Goal: Task Accomplishment & Management: Manage account settings

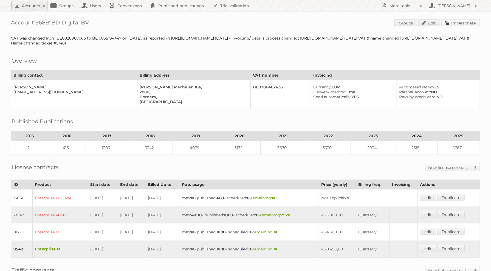
click at [460, 21] on link "Impersonate" at bounding box center [460, 22] width 39 height 7
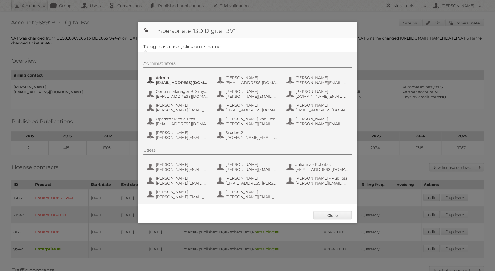
click at [179, 78] on span "Admin" at bounding box center [182, 77] width 53 height 5
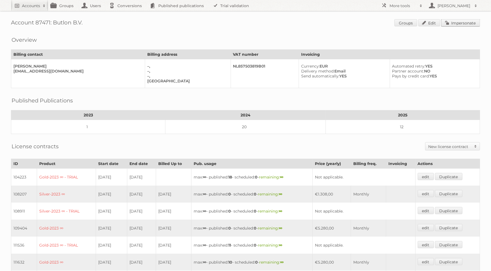
click at [476, 25] on link "Impersonate" at bounding box center [460, 22] width 39 height 7
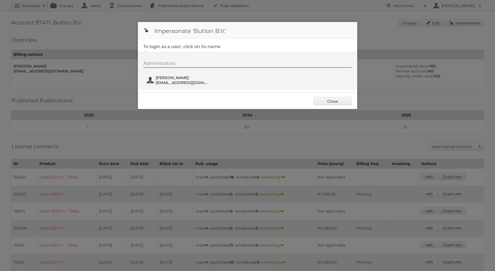
click at [181, 81] on span "alessio@butlon.com" at bounding box center [182, 82] width 53 height 5
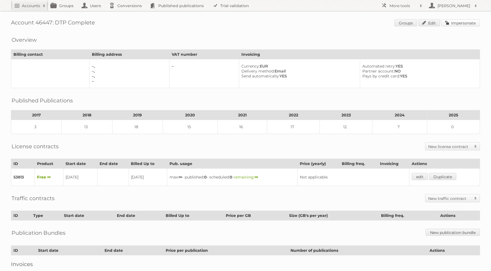
click at [458, 23] on link "Impersonate" at bounding box center [460, 22] width 39 height 7
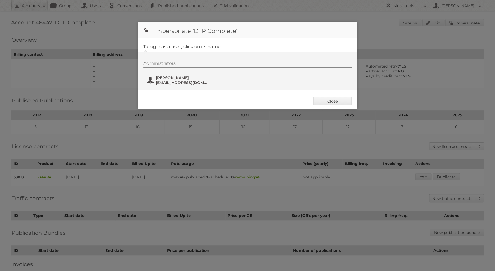
click at [185, 78] on span "Peter Breugelmans" at bounding box center [182, 77] width 53 height 5
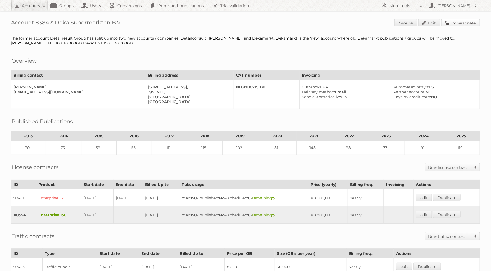
click at [463, 26] on link "Impersonate" at bounding box center [460, 22] width 39 height 7
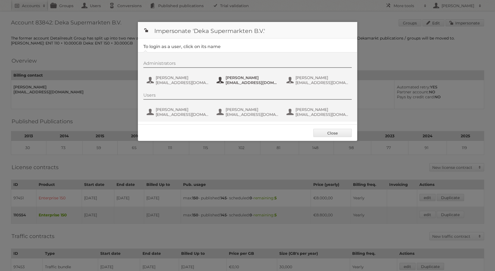
click at [243, 80] on span "eveden@dekamarkt.nl" at bounding box center [252, 82] width 53 height 5
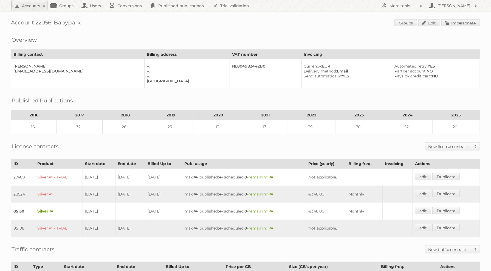
click at [453, 26] on span "Groups Edit Impersonate" at bounding box center [437, 23] width 86 height 8
click at [448, 23] on link "Impersonate" at bounding box center [460, 22] width 39 height 7
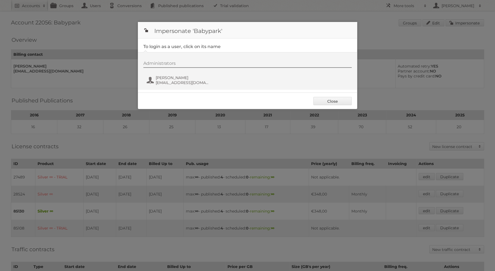
click at [174, 69] on div "Administrators Arie Timmer arie@babypark.nl" at bounding box center [250, 74] width 214 height 26
click at [173, 76] on span "Arie Timmer" at bounding box center [182, 77] width 53 height 5
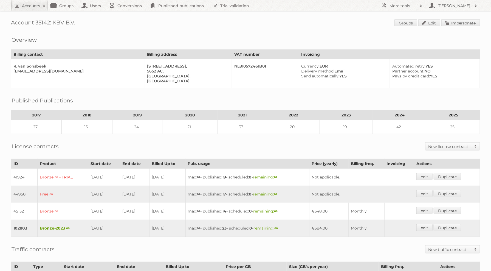
click at [456, 19] on div "Account 35142: KBV B.V. Groups Edit Impersonate Overview Billing contact Billin…" at bounding box center [245, 175] width 491 height 351
click at [455, 22] on link "Impersonate" at bounding box center [460, 22] width 39 height 7
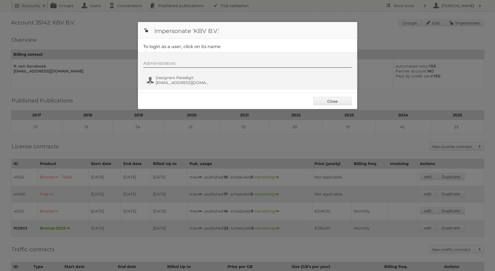
click at [164, 74] on div "Administrators Designers Paradigit designers@paradigit.nl" at bounding box center [250, 74] width 214 height 26
click at [164, 78] on span "Designers Paradigit" at bounding box center [182, 77] width 53 height 5
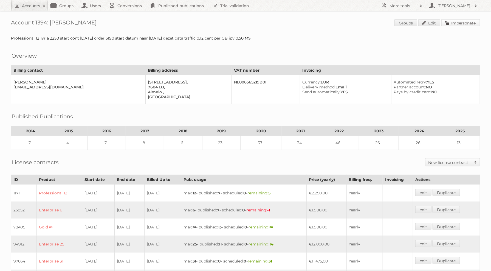
click at [458, 24] on link "Impersonate" at bounding box center [460, 22] width 39 height 7
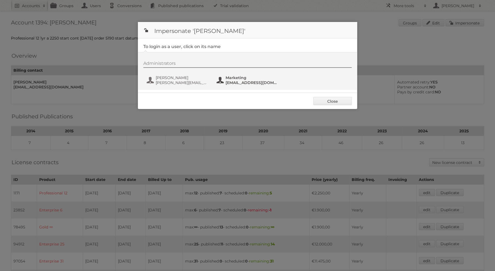
click at [223, 83] on button "Marketing marketing@ottosimon.nl" at bounding box center [248, 80] width 64 height 11
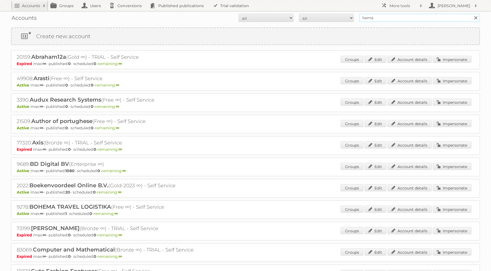
click at [397, 16] on input "hema" at bounding box center [419, 18] width 121 height 8
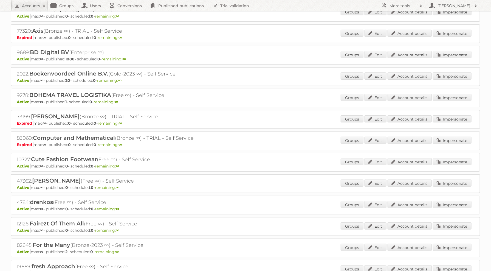
scroll to position [329, 0]
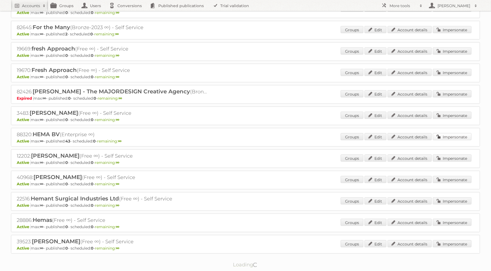
click at [448, 133] on link "Impersonate" at bounding box center [452, 136] width 39 height 7
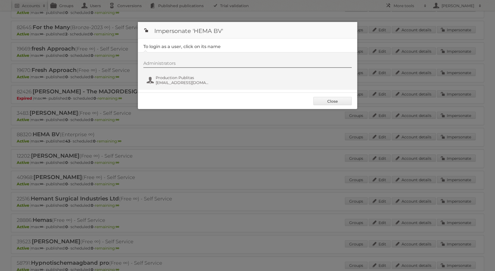
click at [175, 73] on div "Administrators Production Publitas fs+hema@publitas.com" at bounding box center [250, 74] width 214 height 26
click at [168, 79] on span "Production Publitas" at bounding box center [182, 77] width 53 height 5
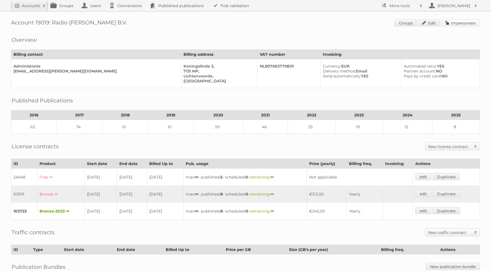
click at [459, 21] on link "Impersonate" at bounding box center [460, 22] width 39 height 7
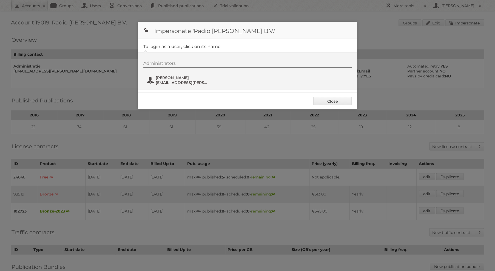
click at [162, 78] on span "Obbink" at bounding box center [182, 77] width 53 height 5
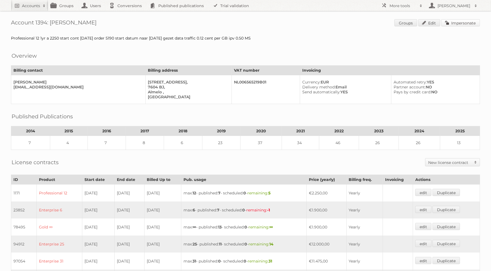
click at [458, 25] on link "Impersonate" at bounding box center [460, 22] width 39 height 7
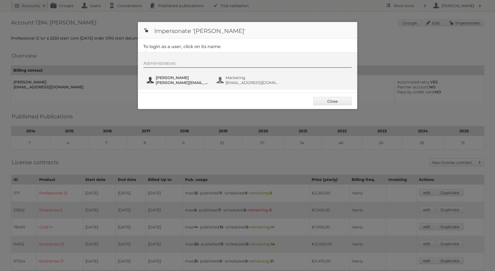
click at [175, 83] on span "[PERSON_NAME][EMAIL_ADDRESS][DOMAIN_NAME]" at bounding box center [182, 82] width 53 height 5
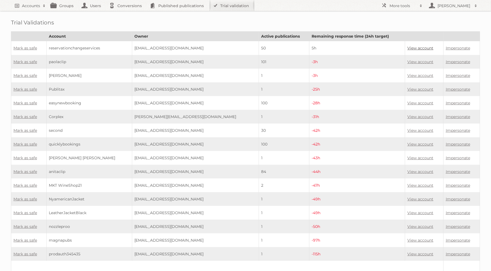
click at [415, 48] on link "View account" at bounding box center [420, 48] width 26 height 5
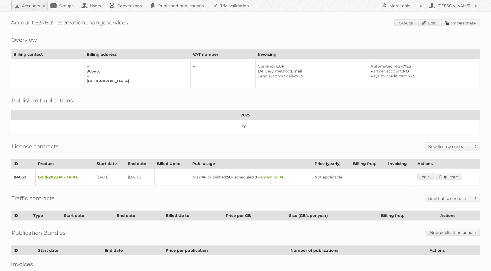
click at [456, 25] on link "Impersonate" at bounding box center [460, 22] width 39 height 7
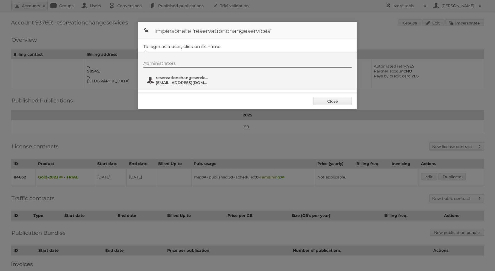
drag, startPoint x: 192, startPoint y: 66, endPoint x: 188, endPoint y: 78, distance: 13.5
click at [192, 67] on div "Administrators" at bounding box center [247, 64] width 208 height 7
click at [188, 78] on span "reservationchangeservices" at bounding box center [182, 77] width 53 height 5
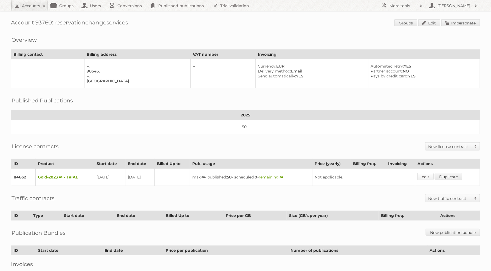
click at [428, 173] on link "edit" at bounding box center [425, 176] width 16 height 7
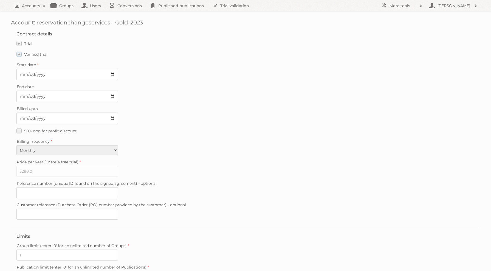
click at [19, 53] on label "Verified trial" at bounding box center [31, 54] width 31 height 8
click at [0, 0] on input "Verified trial" at bounding box center [0, 0] width 0 height 0
click at [114, 92] on input "[DATE]" at bounding box center [66, 96] width 101 height 12
type input "[DATE]"
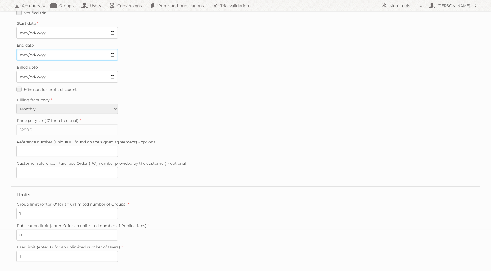
scroll to position [88, 0]
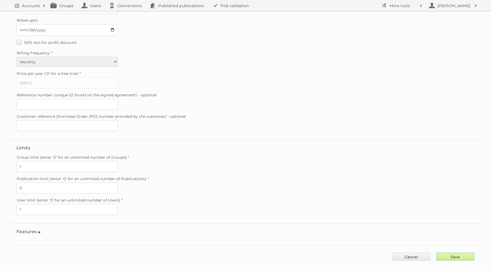
click at [457, 252] on input "Save" at bounding box center [455, 256] width 38 height 8
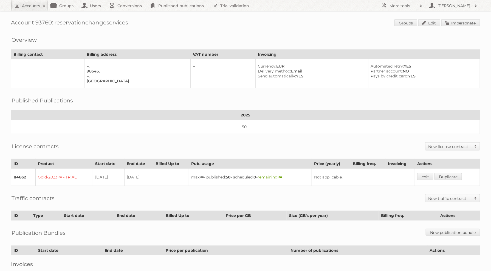
click at [37, 22] on h1 "Account 93760: reservationchangeservices Groups Edit Impersonate" at bounding box center [245, 23] width 469 height 8
click at [44, 19] on h1 "Account 93760: reservationchangeservices Groups Edit Impersonate" at bounding box center [245, 23] width 469 height 8
click at [50, 22] on h1 "Account 93760: reservationchangeservices Groups Edit Impersonate" at bounding box center [245, 23] width 469 height 8
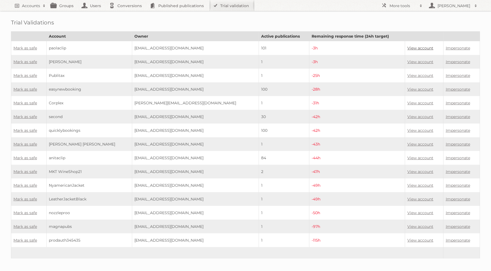
click at [408, 47] on link "View account" at bounding box center [420, 48] width 26 height 5
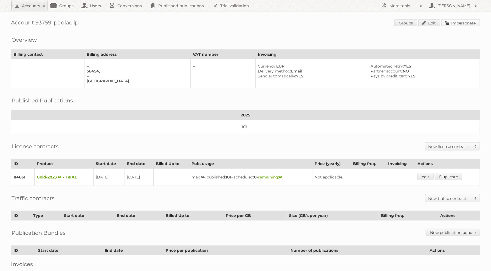
click at [459, 21] on link "Impersonate" at bounding box center [460, 22] width 39 height 7
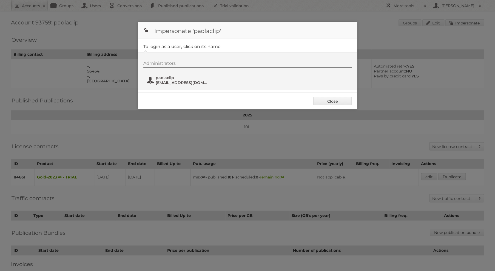
click at [167, 75] on span "paolaclip" at bounding box center [182, 77] width 53 height 5
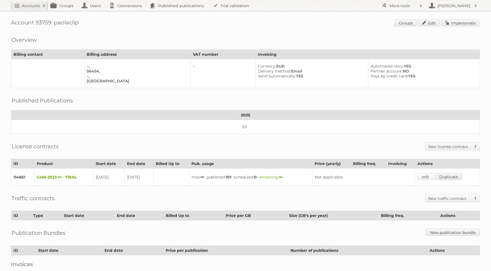
click at [428, 173] on link "edit" at bounding box center [425, 176] width 16 height 7
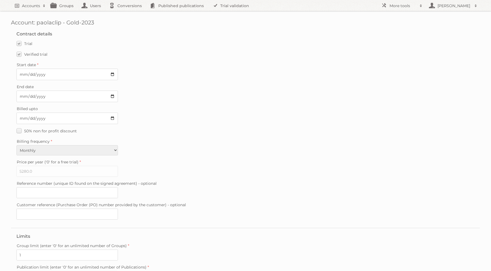
click at [118, 94] on div "End date [DATE]" at bounding box center [245, 92] width 458 height 19
click at [116, 95] on input "2025-09-20" at bounding box center [66, 96] width 101 height 12
click at [113, 95] on input "2025-09-20" at bounding box center [66, 96] width 101 height 12
type input "2025-09-06"
click at [37, 53] on span "Verified trial" at bounding box center [35, 54] width 23 height 5
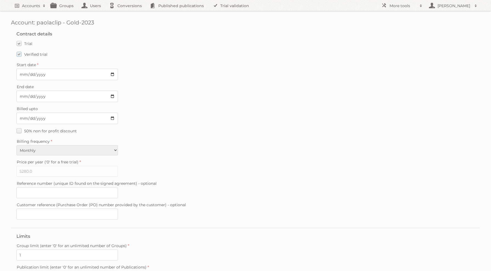
click at [0, 0] on input "Verified trial" at bounding box center [0, 0] width 0 height 0
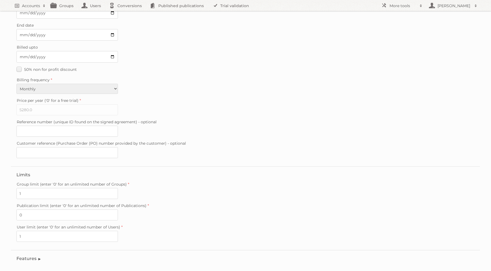
scroll to position [88, 0]
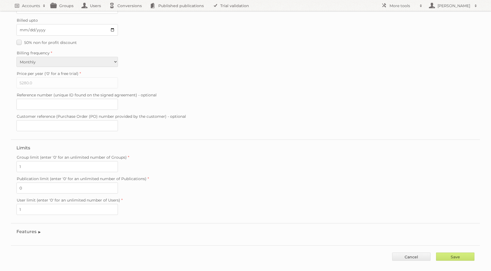
click at [441, 254] on div "Account: paolaclip - Gold-2023 Contract details Trial Verified trial Start date…" at bounding box center [245, 89] width 491 height 355
click at [448, 252] on input "Save" at bounding box center [455, 256] width 38 height 8
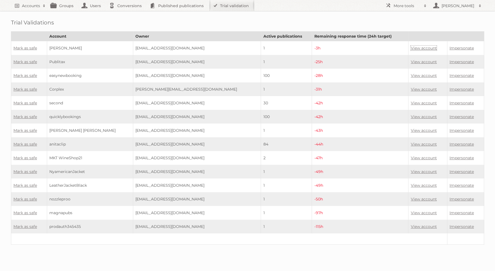
click at [409, 50] on td "View account" at bounding box center [427, 48] width 39 height 14
click at [411, 47] on link "View account" at bounding box center [424, 48] width 26 height 5
click at [20, 46] on link "Mark as safe" at bounding box center [25, 48] width 24 height 5
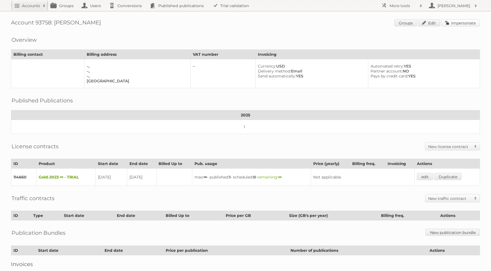
click at [456, 20] on link "Impersonate" at bounding box center [460, 22] width 39 height 7
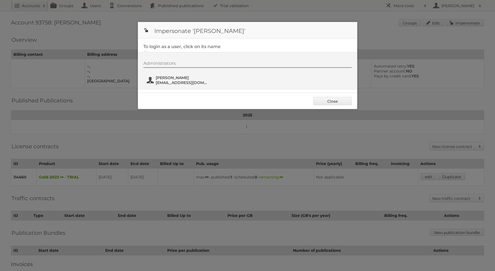
click at [169, 76] on span "[PERSON_NAME]" at bounding box center [182, 77] width 53 height 5
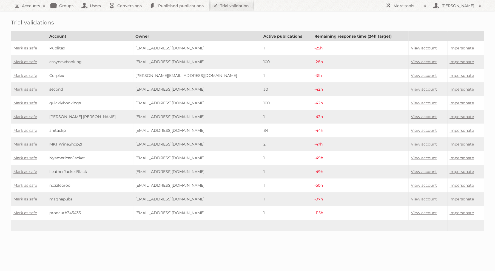
click at [415, 47] on link "View account" at bounding box center [424, 48] width 26 height 5
click at [33, 50] on td "Mark as safe" at bounding box center [29, 48] width 36 height 14
click at [31, 48] on link "Mark as safe" at bounding box center [25, 48] width 24 height 5
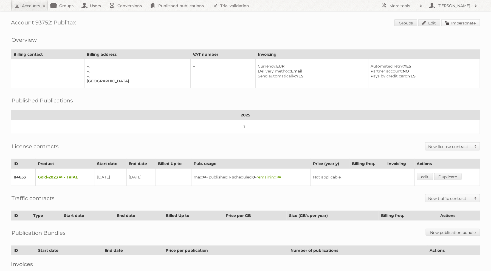
click at [466, 25] on link "Impersonate" at bounding box center [460, 22] width 39 height 7
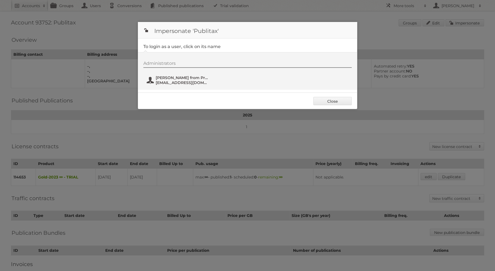
click at [162, 79] on span "Yuliya from Product - disregard" at bounding box center [182, 77] width 53 height 5
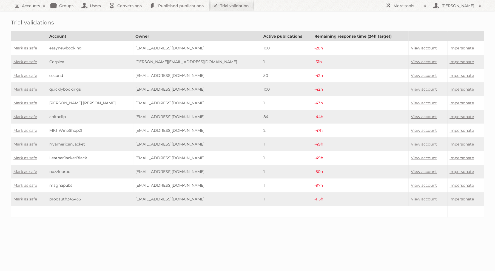
click at [415, 47] on link "View account" at bounding box center [424, 48] width 26 height 5
click at [414, 47] on link "View account" at bounding box center [424, 48] width 26 height 5
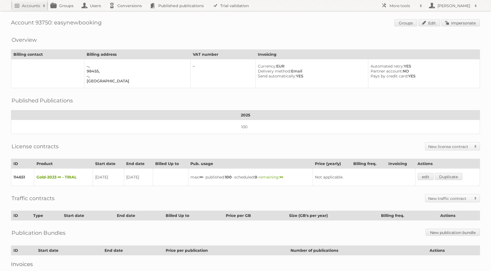
click at [451, 27] on span "Groups Edit Impersonate" at bounding box center [437, 23] width 86 height 8
click at [451, 20] on link "Impersonate" at bounding box center [460, 22] width 39 height 7
click at [426, 173] on link "edit" at bounding box center [426, 176] width 16 height 7
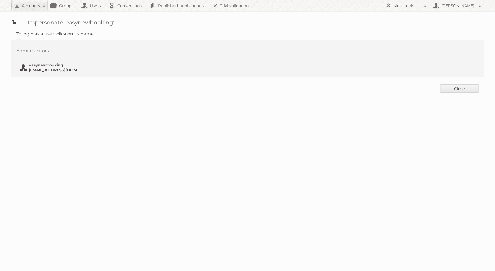
click at [46, 64] on span "easynewbooking" at bounding box center [55, 65] width 53 height 5
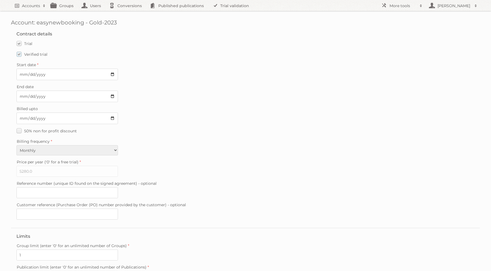
click at [31, 53] on span "Verified trial" at bounding box center [35, 54] width 23 height 5
click at [0, 0] on input "Verified trial" at bounding box center [0, 0] width 0 height 0
click at [113, 94] on input "2025-09-19" at bounding box center [66, 96] width 101 height 12
type input "2025-09-06"
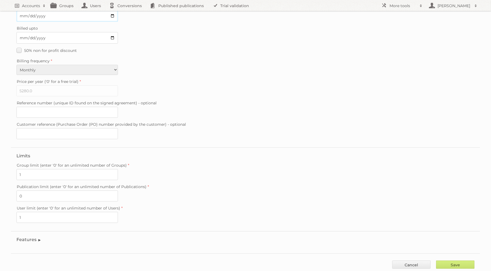
scroll to position [88, 0]
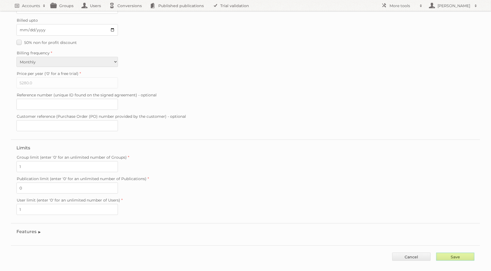
click at [451, 252] on input "Save" at bounding box center [455, 256] width 38 height 8
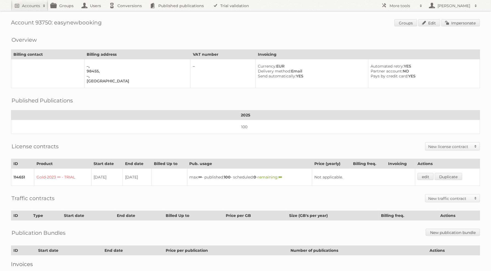
click at [49, 25] on h1 "Account 93750: easynewbooking Groups Edit Impersonate" at bounding box center [245, 23] width 469 height 8
copy h1 "93750"
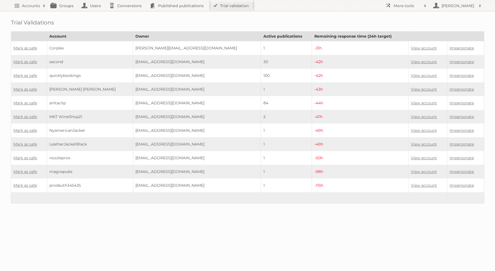
click at [420, 50] on td "View account" at bounding box center [427, 48] width 39 height 14
click at [419, 48] on link "View account" at bounding box center [424, 48] width 26 height 5
click at [19, 48] on link "Mark as safe" at bounding box center [25, 48] width 24 height 5
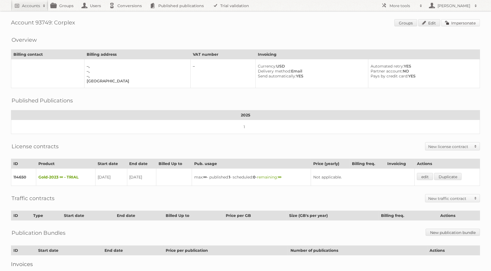
click at [464, 19] on link "Impersonate" at bounding box center [460, 22] width 39 height 7
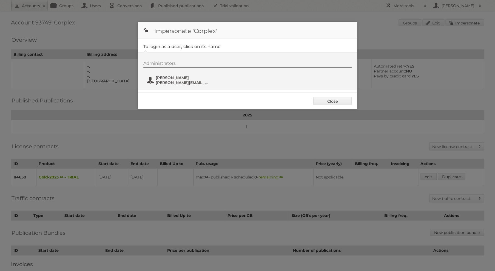
click at [186, 80] on span "harris.kamarinos@corplex.com.au" at bounding box center [182, 82] width 53 height 5
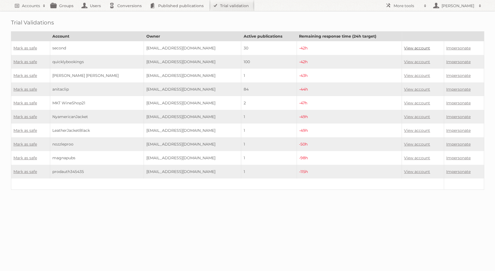
click at [412, 48] on link "View account" at bounding box center [417, 48] width 26 height 5
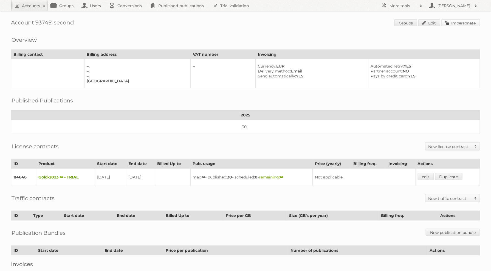
click at [450, 23] on link "Impersonate" at bounding box center [460, 22] width 39 height 7
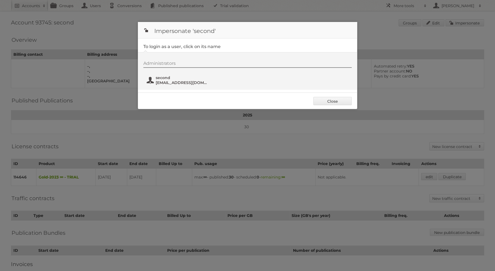
click at [163, 77] on span "second" at bounding box center [182, 77] width 53 height 5
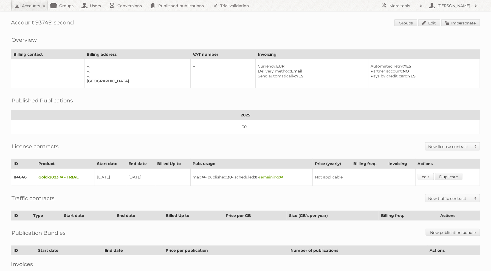
click at [422, 173] on link "edit" at bounding box center [426, 176] width 16 height 7
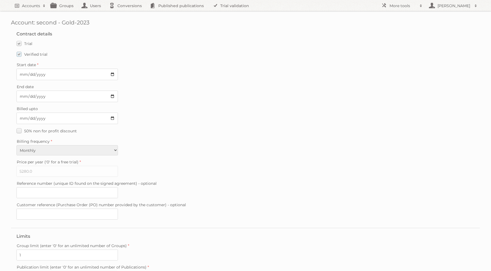
click at [37, 56] on label "Verified trial" at bounding box center [31, 54] width 31 height 8
click at [0, 0] on input "Verified trial" at bounding box center [0, 0] width 0 height 0
click at [116, 94] on input "2025-09-18" at bounding box center [66, 96] width 101 height 12
click at [114, 93] on input "2025-09-18" at bounding box center [66, 96] width 101 height 12
type input "2025-09-06"
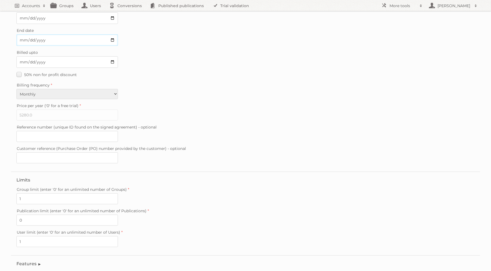
scroll to position [88, 0]
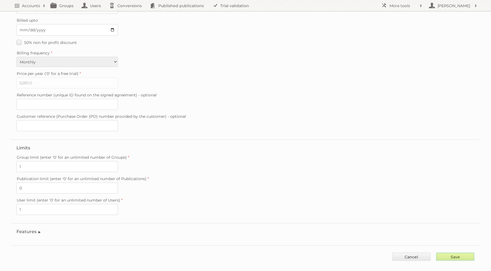
click at [456, 252] on input "Save" at bounding box center [455, 256] width 38 height 8
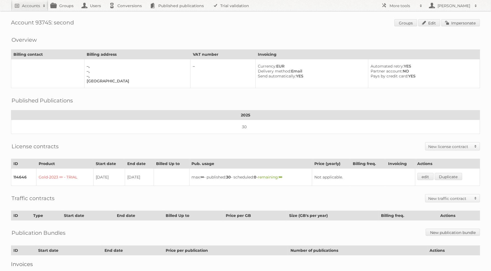
click at [42, 22] on h1 "Account 93745: second Groups Edit Impersonate" at bounding box center [245, 23] width 469 height 8
copy h1 "93745"
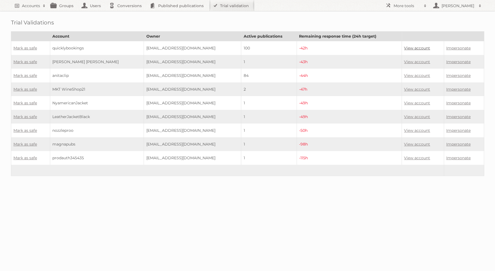
click at [413, 48] on link "View account" at bounding box center [417, 48] width 26 height 5
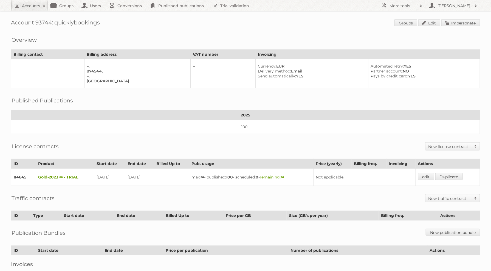
click at [40, 21] on h1 "Account 93744: quicklybookings Groups Edit Impersonate" at bounding box center [245, 23] width 469 height 8
copy h1 "93744"
click at [427, 173] on link "edit" at bounding box center [426, 176] width 16 height 7
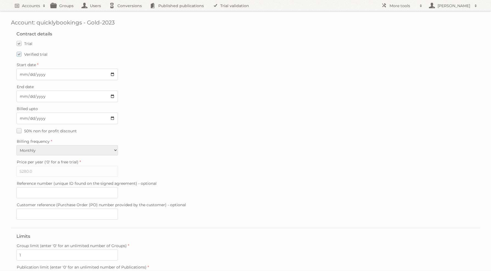
click at [40, 54] on span "Verified trial" at bounding box center [35, 54] width 23 height 5
click at [0, 0] on input "Verified trial" at bounding box center [0, 0] width 0 height 0
click at [110, 95] on input "2025-09-18" at bounding box center [66, 96] width 101 height 12
type input "2025-09-06"
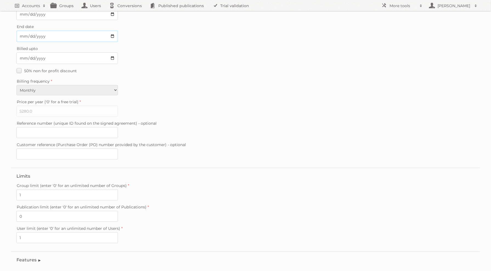
scroll to position [88, 0]
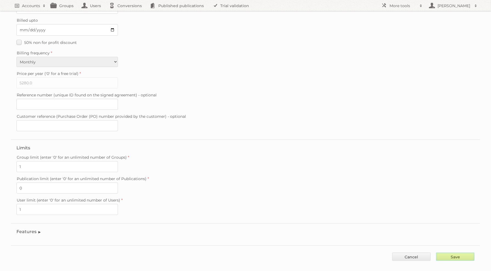
drag, startPoint x: 457, startPoint y: 248, endPoint x: 454, endPoint y: 249, distance: 3.1
click at [457, 252] on input "Save" at bounding box center [455, 256] width 38 height 8
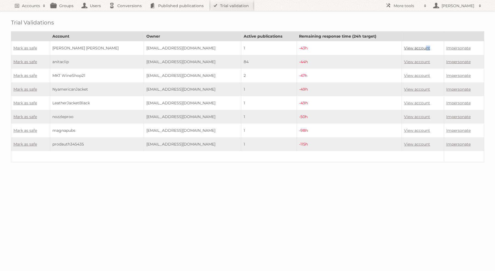
click at [420, 49] on td "View account" at bounding box center [423, 48] width 42 height 14
click at [415, 49] on link "View account" at bounding box center [417, 48] width 26 height 5
click at [27, 48] on link "Mark as safe" at bounding box center [25, 48] width 24 height 5
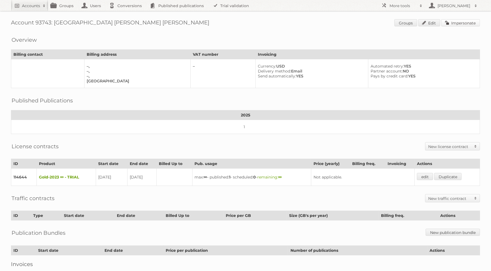
click at [461, 19] on link "Impersonate" at bounding box center [460, 22] width 39 height 7
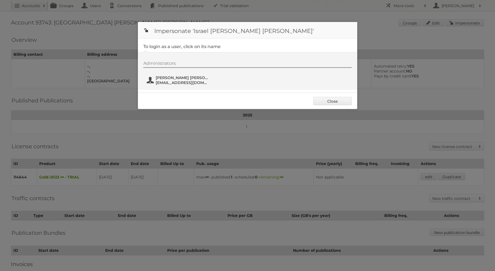
click at [185, 78] on span "[PERSON_NAME] [PERSON_NAME]" at bounding box center [182, 77] width 53 height 5
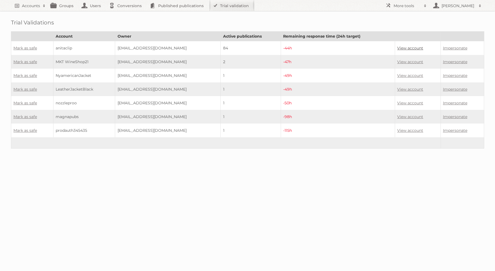
click at [412, 48] on link "View account" at bounding box center [410, 48] width 26 height 5
click at [404, 48] on link "View account" at bounding box center [410, 48] width 26 height 5
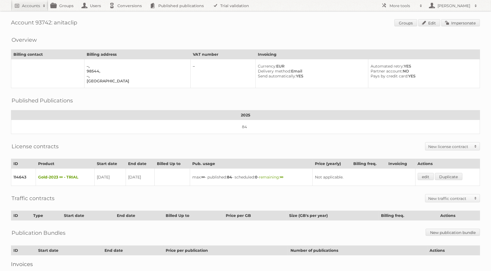
click at [453, 13] on div "Account 93742: anitaclip Groups Edit Impersonate Overview Billing contact Billi…" at bounding box center [245, 150] width 491 height 300
click at [458, 23] on link "Impersonate" at bounding box center [460, 22] width 39 height 7
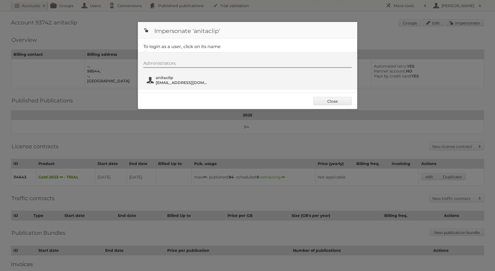
click at [181, 75] on button "anitaclip anitaclip@fyuu.net" at bounding box center [178, 80] width 64 height 11
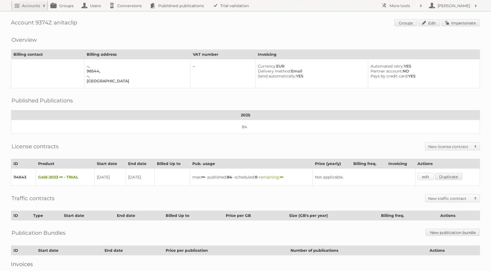
click at [423, 173] on link "edit" at bounding box center [426, 176] width 16 height 7
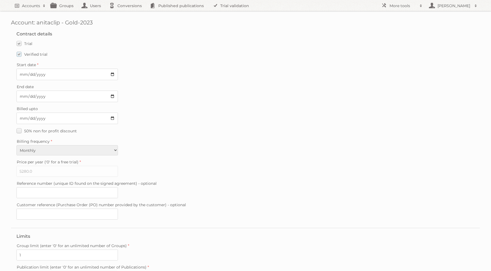
click at [25, 53] on span "Verified trial" at bounding box center [35, 54] width 23 height 5
click at [0, 0] on input "Verified trial" at bounding box center [0, 0] width 0 height 0
click at [114, 95] on input "2025-09-18" at bounding box center [66, 96] width 101 height 12
type input "2025-09-06"
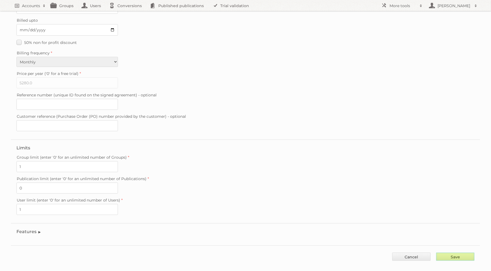
click at [451, 252] on input "Save" at bounding box center [455, 256] width 38 height 8
type input "..."
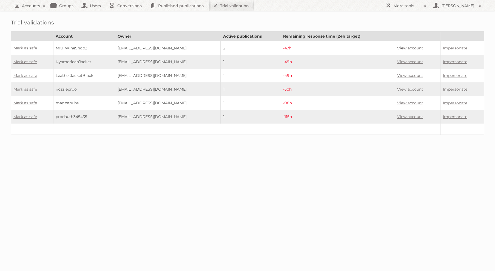
click at [416, 47] on link "View account" at bounding box center [410, 48] width 26 height 5
click at [406, 61] on link "View account" at bounding box center [410, 61] width 26 height 5
click at [403, 71] on td "View account" at bounding box center [418, 76] width 46 height 14
click at [403, 74] on link "View account" at bounding box center [410, 75] width 26 height 5
click at [406, 88] on link "View account" at bounding box center [410, 89] width 26 height 5
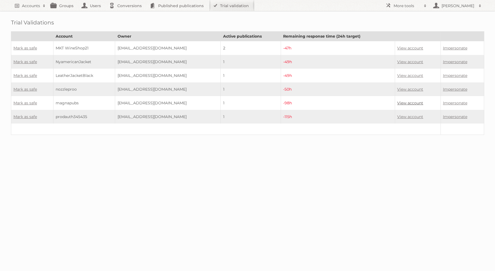
click at [407, 102] on link "View account" at bounding box center [410, 102] width 26 height 5
click at [407, 114] on link "View account" at bounding box center [410, 116] width 26 height 5
click at [23, 46] on link "Mark as safe" at bounding box center [25, 48] width 24 height 5
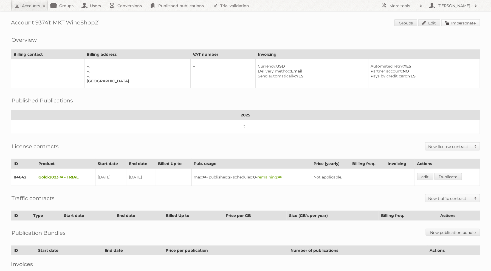
click at [461, 22] on link "Impersonate" at bounding box center [460, 22] width 39 height 7
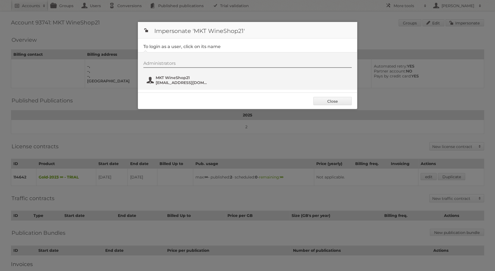
click at [209, 76] on span "MKT WineShop21" at bounding box center [182, 77] width 53 height 5
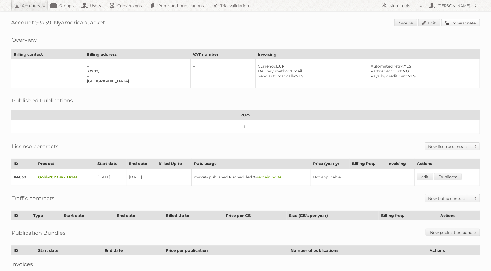
click at [469, 24] on link "Impersonate" at bounding box center [460, 22] width 39 height 7
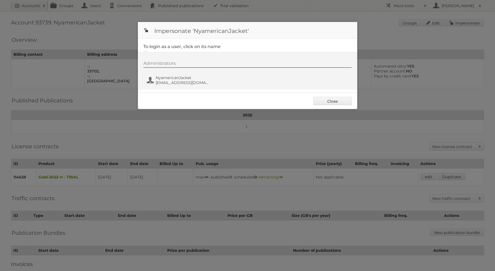
click at [193, 88] on div "Administrators NyamericanJacket [EMAIL_ADDRESS][DOMAIN_NAME]" at bounding box center [247, 71] width 219 height 38
click at [177, 67] on div "Administrators NyamericanJacket [EMAIL_ADDRESS][DOMAIN_NAME]" at bounding box center [250, 74] width 214 height 26
click at [172, 77] on span "NyamericanJacket" at bounding box center [182, 77] width 53 height 5
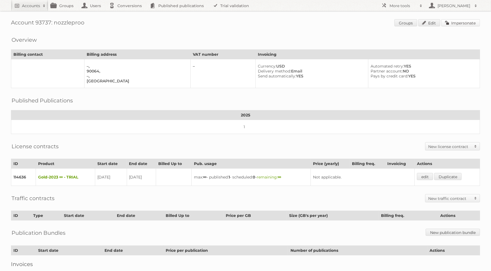
click at [466, 20] on link "Impersonate" at bounding box center [460, 22] width 39 height 7
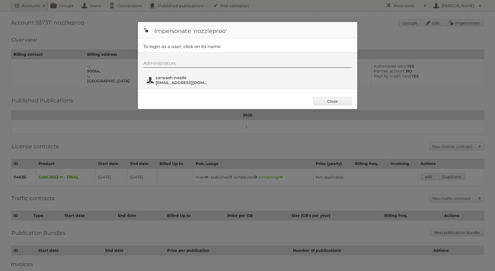
click at [162, 82] on span "nozzleproo@greenplanetbeauty.in" at bounding box center [182, 82] width 53 height 5
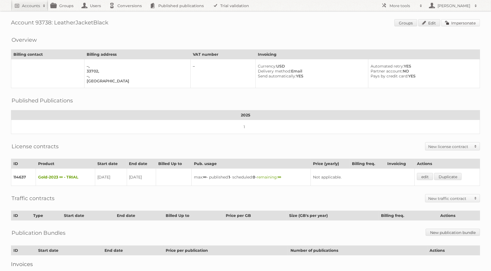
click at [453, 24] on link "Impersonate" at bounding box center [460, 22] width 39 height 7
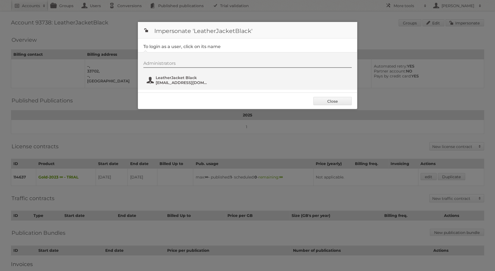
click at [169, 84] on span "shayankhan.seofactors@gmail.com" at bounding box center [182, 82] width 53 height 5
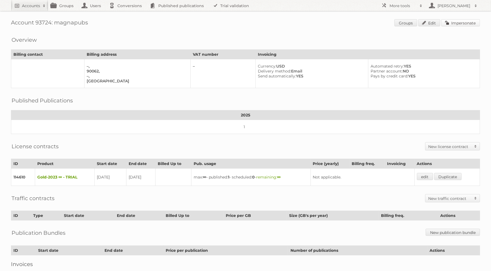
click at [448, 23] on link "Impersonate" at bounding box center [460, 22] width 39 height 7
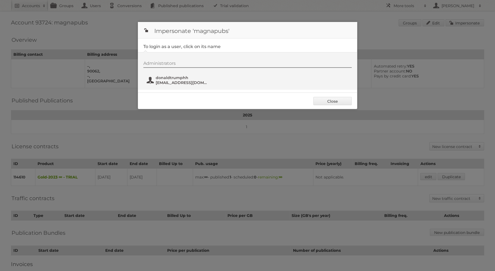
click at [165, 79] on span "donaldtrumphh" at bounding box center [182, 77] width 53 height 5
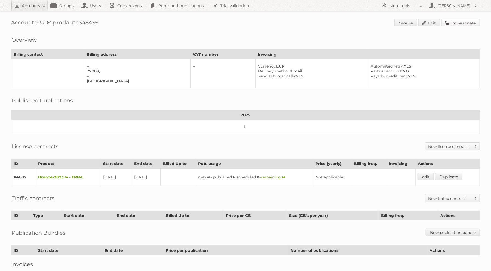
click at [451, 24] on link "Impersonate" at bounding box center [460, 22] width 39 height 7
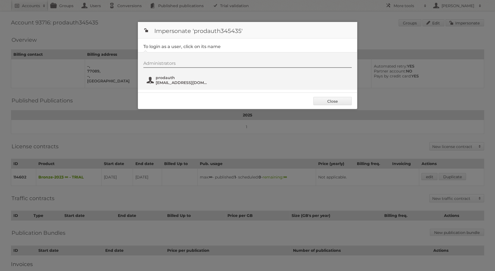
click at [159, 85] on button "prodauth mavoviw221@noidem.com" at bounding box center [178, 80] width 64 height 11
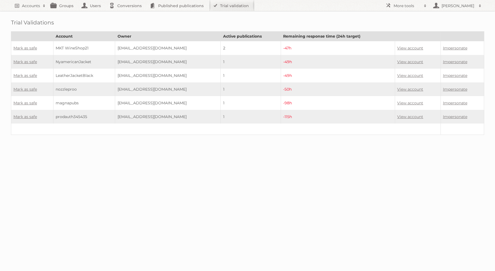
click at [25, 52] on td "Mark as safe" at bounding box center [32, 48] width 42 height 14
click at [25, 49] on link "Mark as safe" at bounding box center [25, 48] width 24 height 5
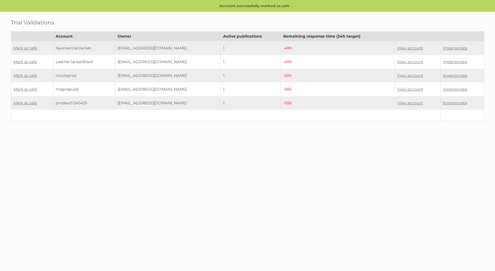
click at [20, 64] on td "Mark as safe" at bounding box center [32, 62] width 42 height 14
click at [20, 61] on link "Mark as safe" at bounding box center [25, 61] width 24 height 5
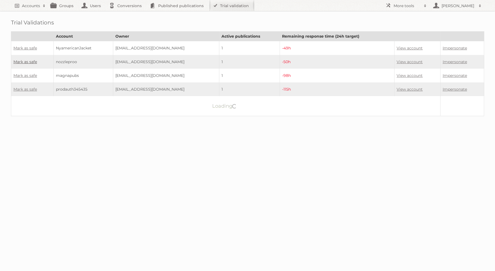
click at [30, 59] on link "Mark as safe" at bounding box center [25, 61] width 24 height 5
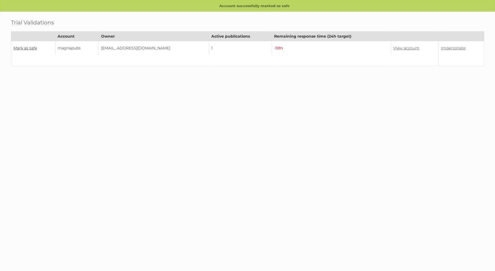
click at [27, 46] on link "Mark as safe" at bounding box center [25, 48] width 24 height 5
